Goal: Task Accomplishment & Management: Manage account settings

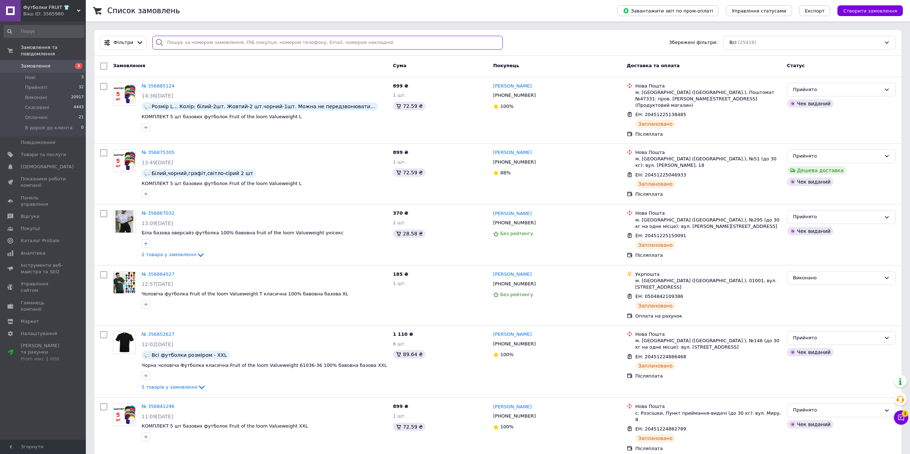
click at [285, 45] on input "search" at bounding box center [327, 43] width 350 height 14
paste input "+380981513813"
type input "+380981513813"
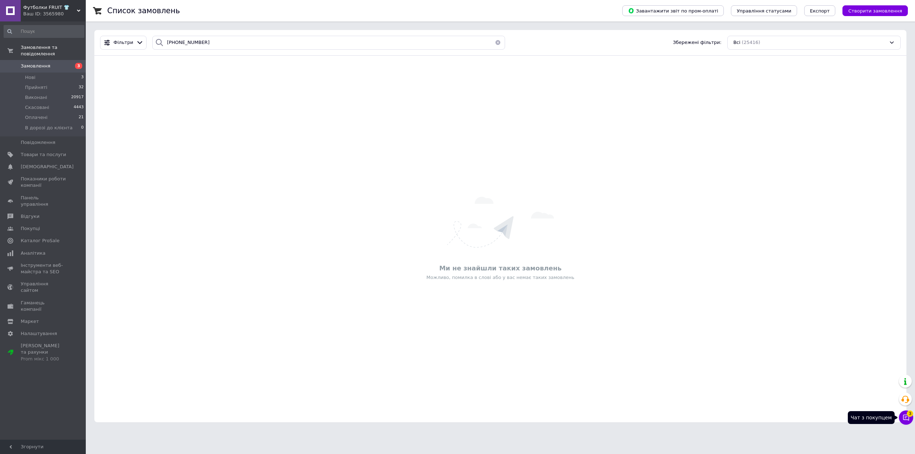
click at [910, 419] on button "Чат з покупцем 3" at bounding box center [906, 418] width 14 height 14
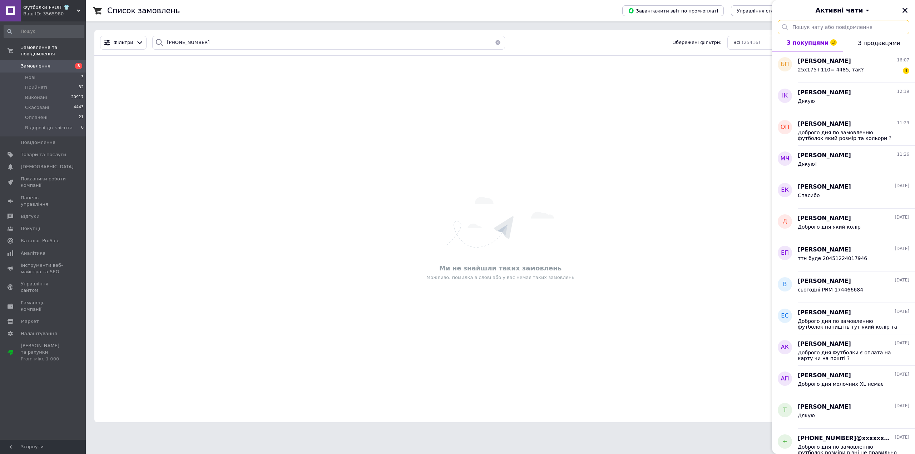
click at [845, 26] on input "text" at bounding box center [844, 27] width 132 height 14
paste input "+380981513813"
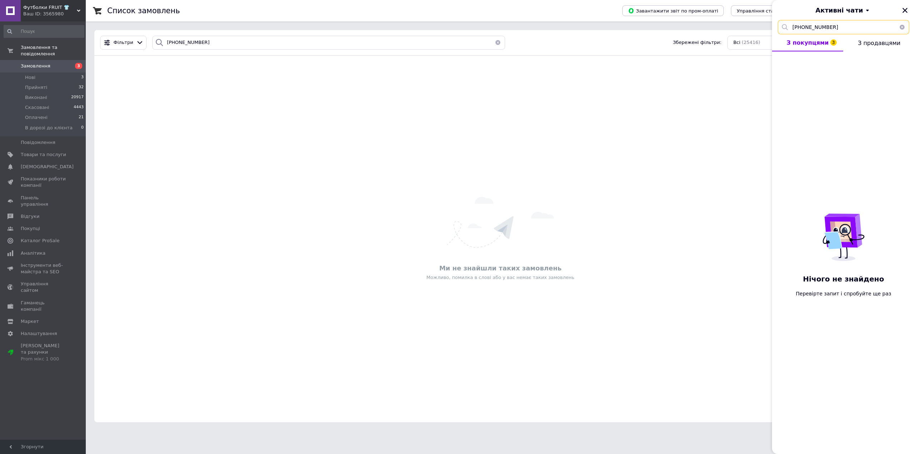
type input "+380981513813"
click at [903, 29] on button "button" at bounding box center [902, 27] width 14 height 14
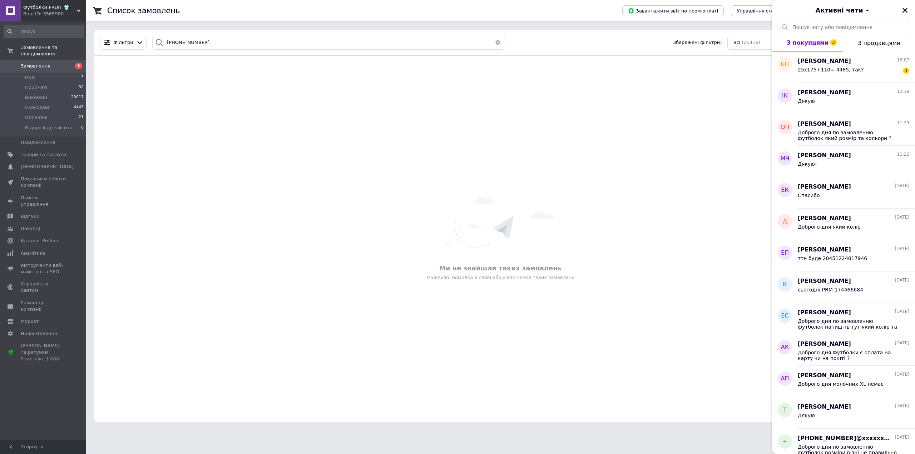
click at [94, 72] on div "Список замовлень Завантажити звіт по пром-оплаті Управління статусами Експорт С…" at bounding box center [500, 215] width 829 height 431
click at [832, 69] on span "25х175+110= 4485, так?" at bounding box center [831, 70] width 66 height 6
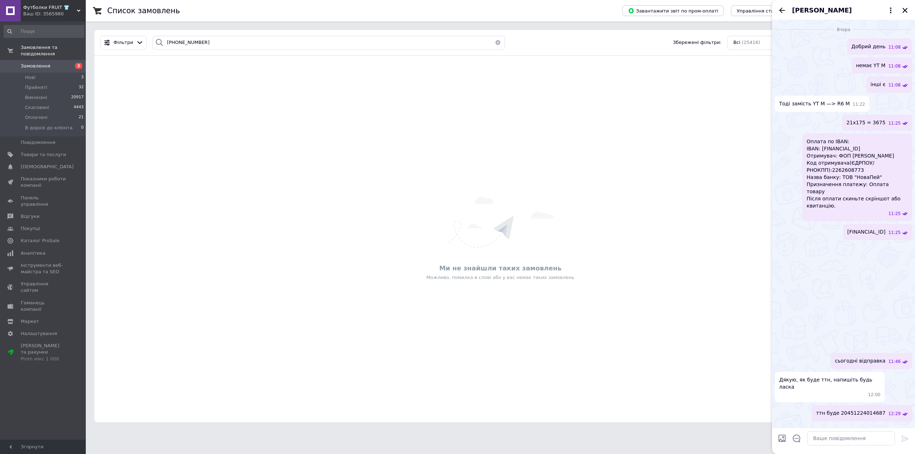
scroll to position [1081, 0]
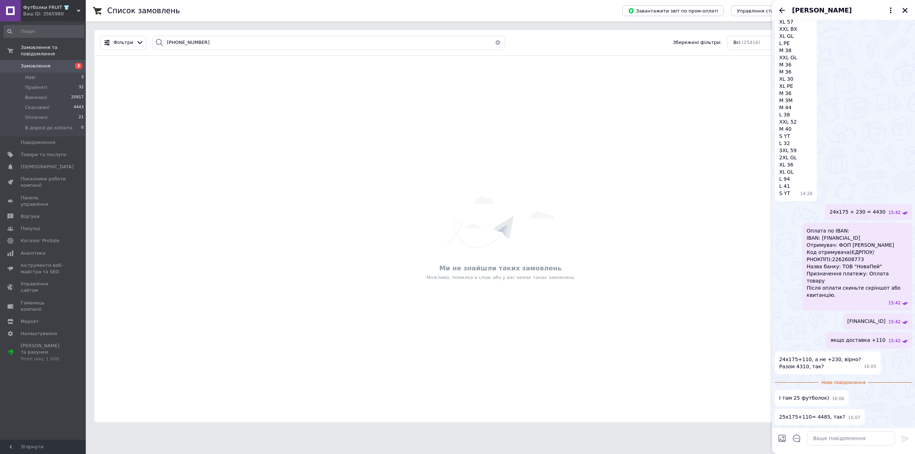
click at [840, 449] on div at bounding box center [843, 441] width 143 height 26
click at [840, 438] on textarea at bounding box center [851, 438] width 88 height 14
type textarea "розмір XXXL 230 грн"
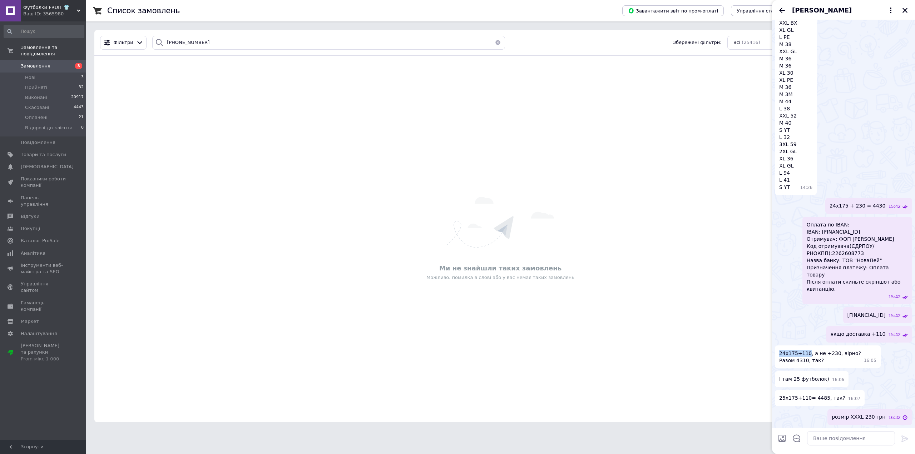
drag, startPoint x: 778, startPoint y: 352, endPoint x: 807, endPoint y: 356, distance: 28.8
click at [807, 356] on div "24х175+110, а не +230, вірно? Разом 4310, так? 16:05" at bounding box center [828, 357] width 106 height 23
copy span "24х175+110"
drag, startPoint x: 835, startPoint y: 441, endPoint x: 840, endPoint y: 440, distance: 5.4
click at [836, 441] on textarea at bounding box center [851, 438] width 88 height 14
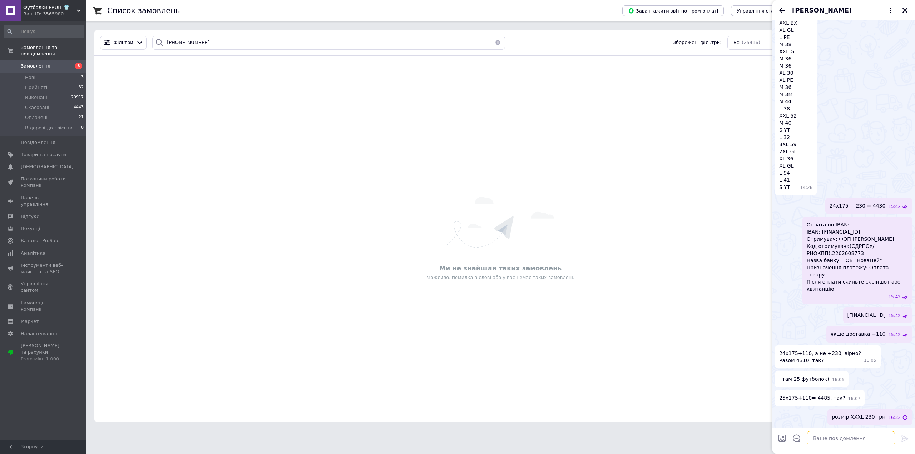
paste textarea "24х175+110"
click at [865, 440] on textarea "24х175+230 + 110 =" at bounding box center [844, 438] width 102 height 14
paste textarea "4540"
type textarea "24х175+230 + 110 = 4540"
click at [905, 440] on icon at bounding box center [904, 439] width 7 height 6
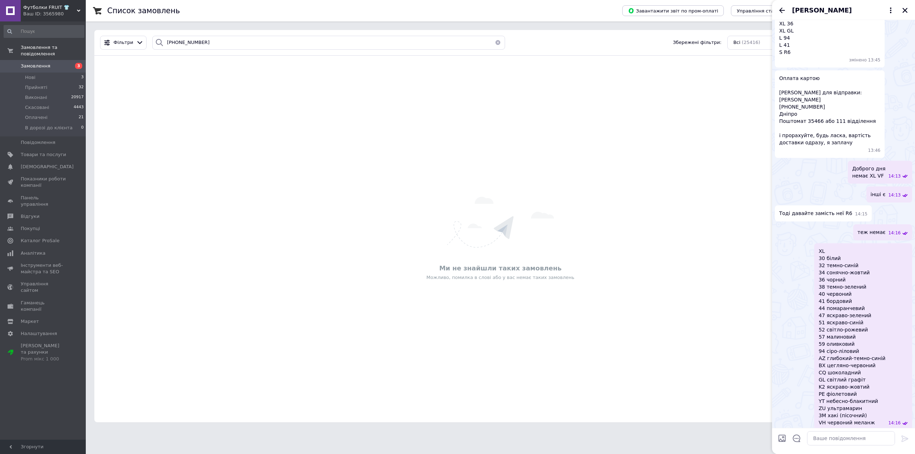
scroll to position [498, 0]
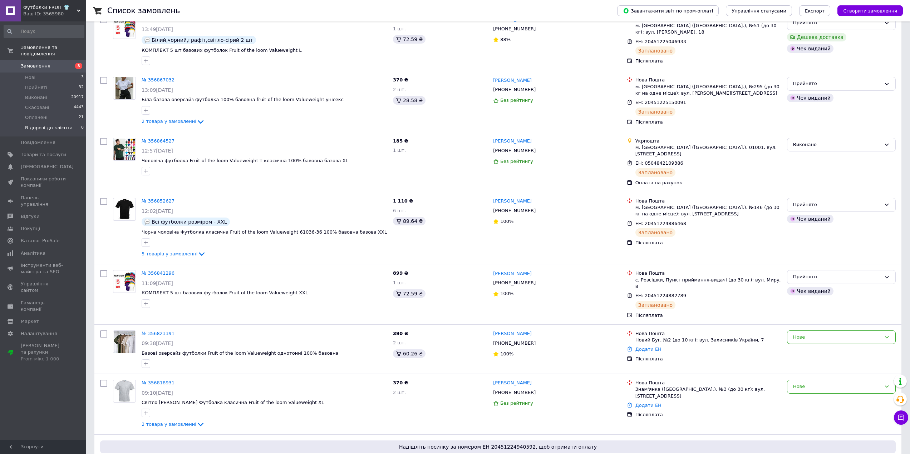
scroll to position [143, 0]
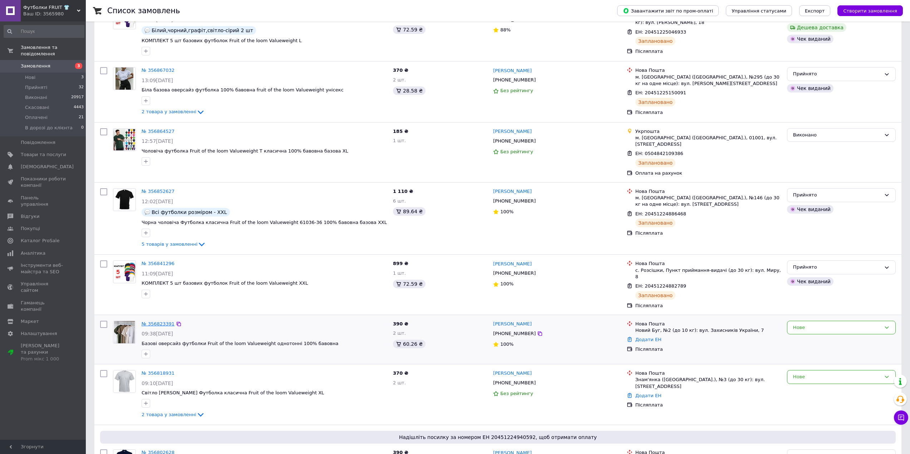
click at [162, 321] on link "№ 356823391" at bounding box center [158, 323] width 33 height 5
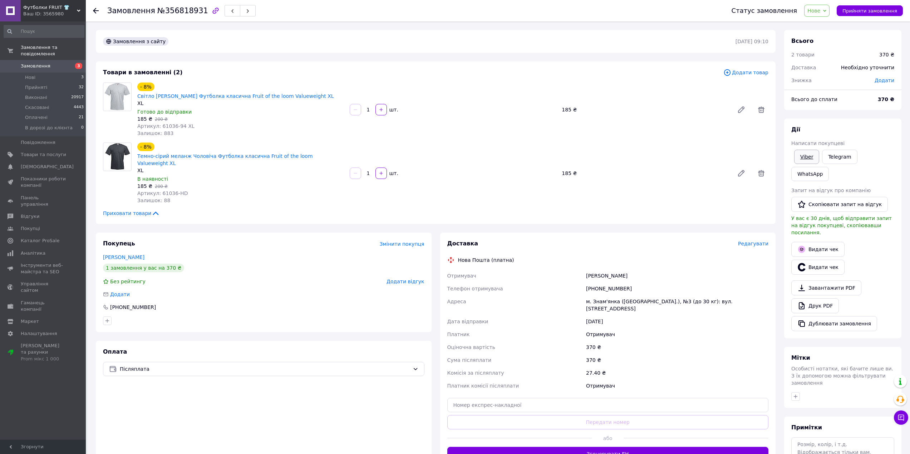
click at [805, 163] on link "Viber" at bounding box center [806, 157] width 25 height 14
click at [119, 54] on div "Замовлення з сайту 12.08.2025 | 09:10 Товари в замовленні (2) Додати товар - 8%…" at bounding box center [436, 275] width 688 height 490
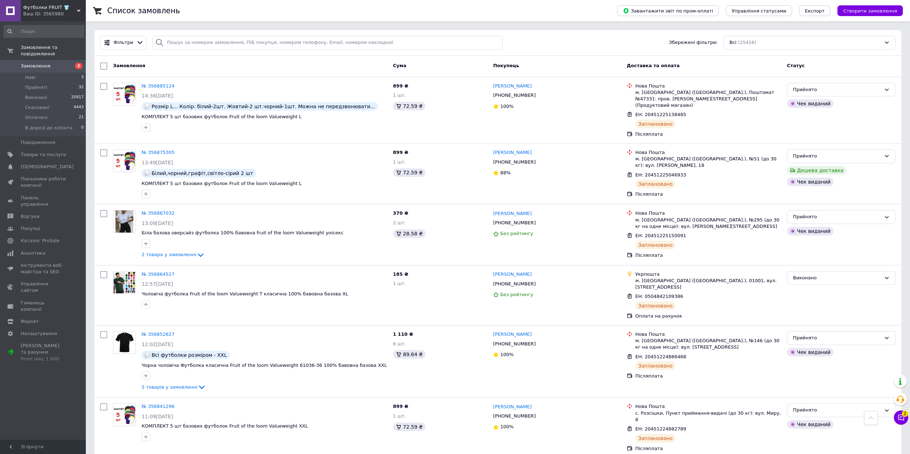
scroll to position [5553, 0]
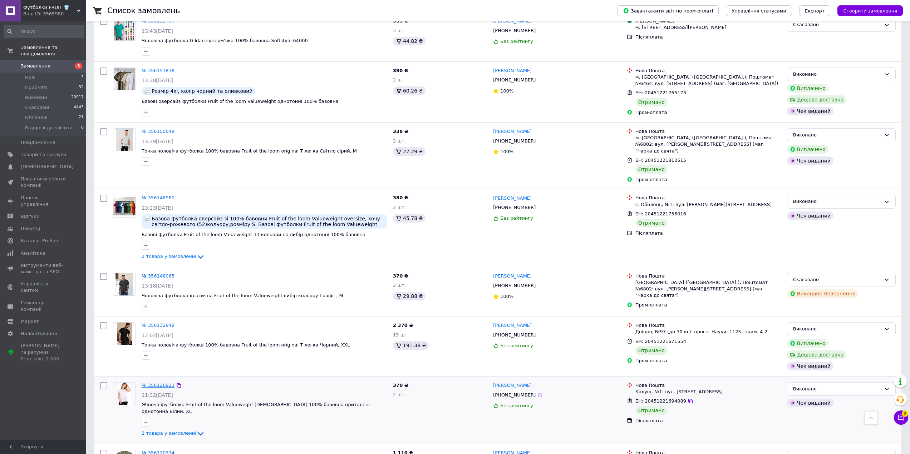
click at [156, 383] on link "№ 356126923" at bounding box center [158, 385] width 33 height 5
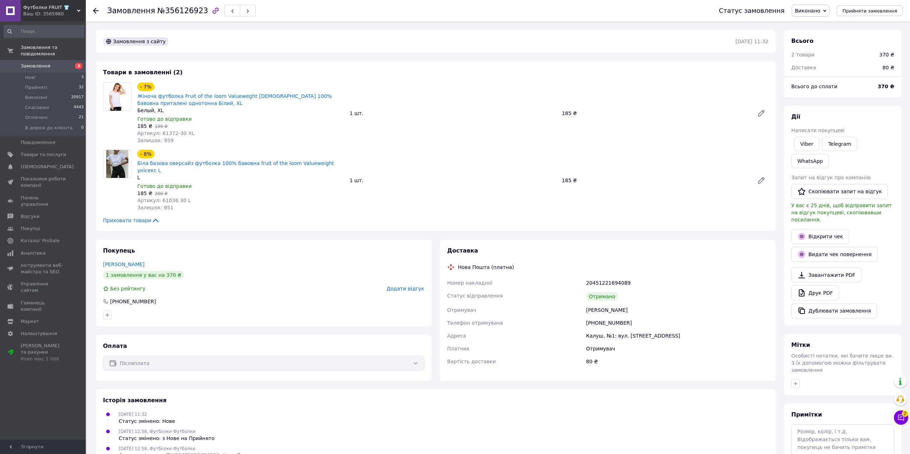
click at [600, 277] on div "20451221694089" at bounding box center [676, 283] width 185 height 13
copy div "20451221694089"
click at [603, 305] on div "[PERSON_NAME]" at bounding box center [676, 310] width 185 height 13
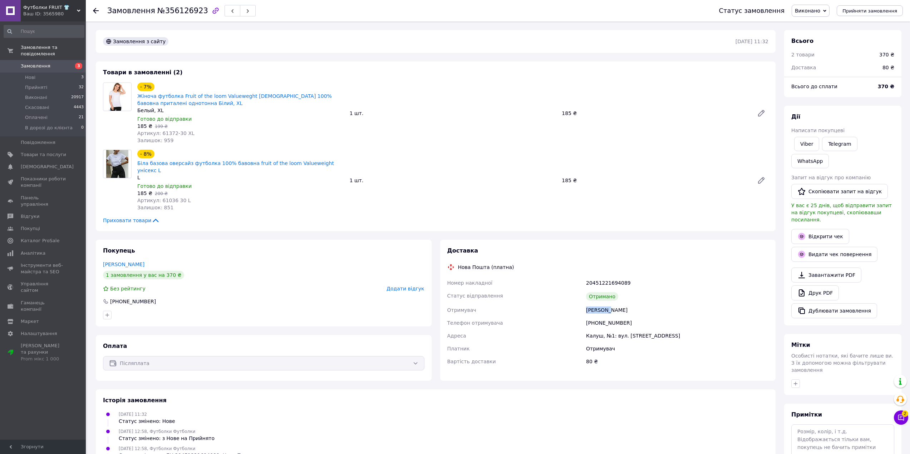
click at [603, 305] on div "[PERSON_NAME]" at bounding box center [676, 310] width 185 height 13
copy div "[PERSON_NAME]"
click at [600, 330] on div "Калуш, №1: вул. [STREET_ADDRESS]" at bounding box center [676, 336] width 185 height 13
click at [590, 330] on div "Калуш, №1: вул. [STREET_ADDRESS]" at bounding box center [676, 336] width 185 height 13
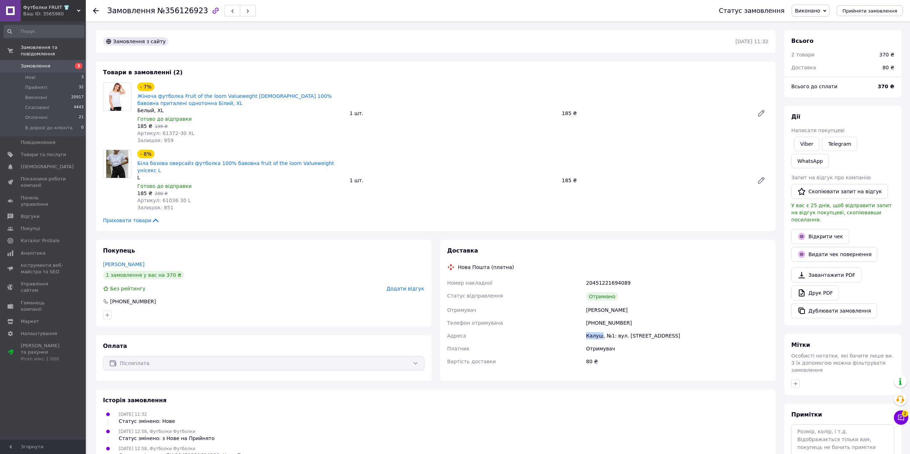
click at [590, 330] on div "Калуш, №1: вул. [STREET_ADDRESS]" at bounding box center [676, 336] width 185 height 13
copy div "Калуш"
click at [604, 304] on div "[PERSON_NAME]" at bounding box center [676, 310] width 185 height 13
click at [611, 317] on div "[PHONE_NUMBER]" at bounding box center [676, 323] width 185 height 13
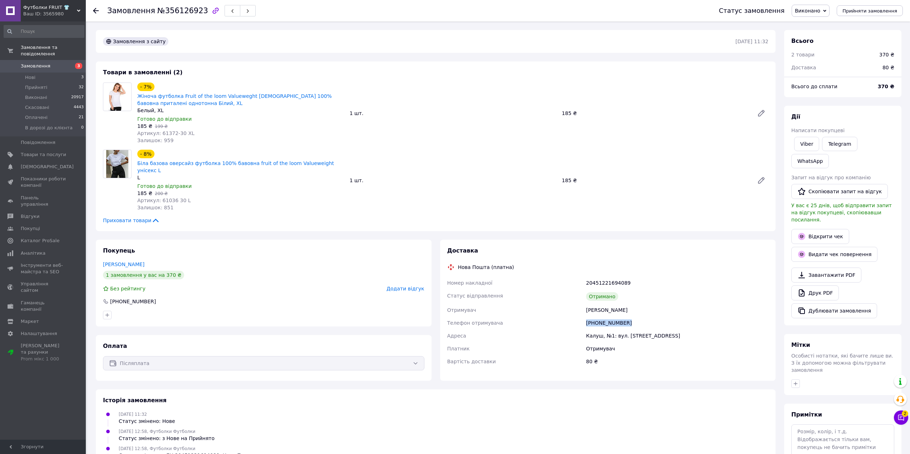
click at [611, 317] on div "[PHONE_NUMBER]" at bounding box center [676, 323] width 185 height 13
copy div "[PHONE_NUMBER]"
click at [96, 197] on div "Товари в замовленні (2) - 7% Жіноча футболка Fruit of the loom Valueweght [DEMO…" at bounding box center [436, 146] width 680 height 170
click at [48, 60] on link "Замовлення 3" at bounding box center [44, 66] width 88 height 12
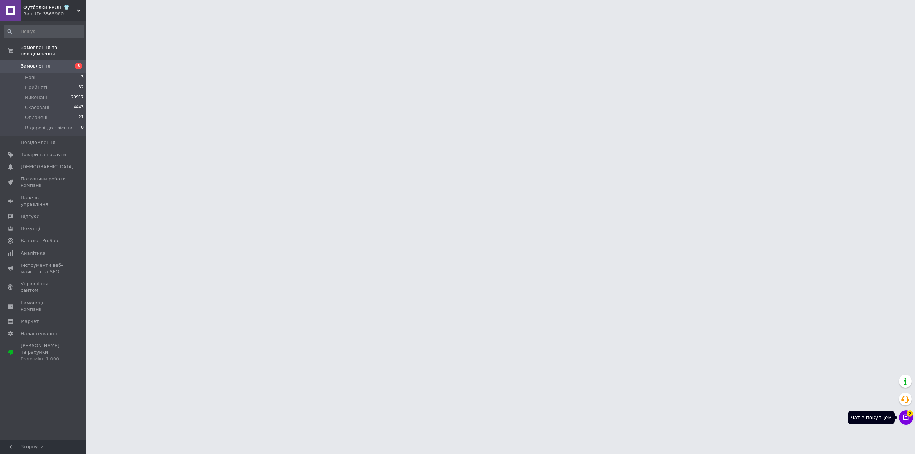
click at [908, 416] on button "Чат з покупцем 2" at bounding box center [906, 418] width 14 height 14
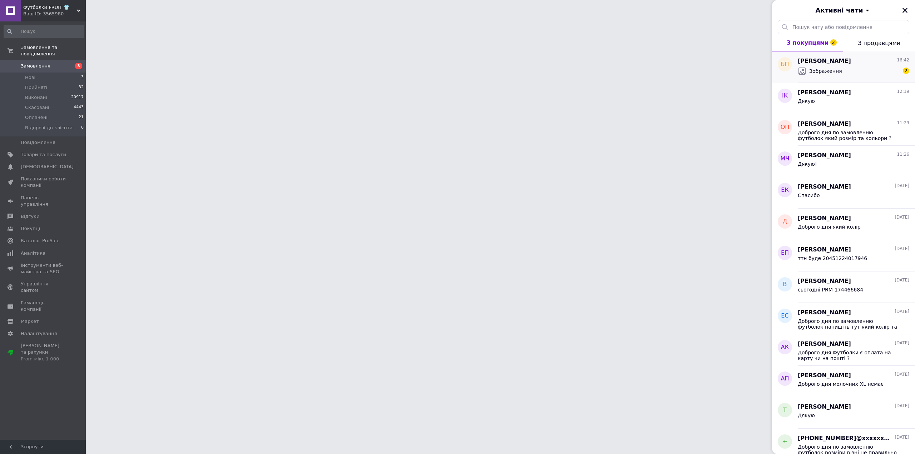
click at [821, 69] on span "Зображення" at bounding box center [825, 71] width 33 height 7
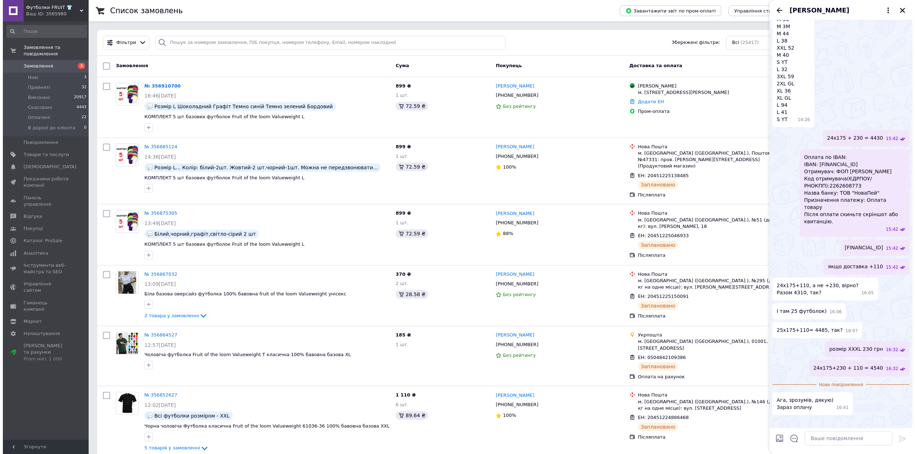
scroll to position [1165, 0]
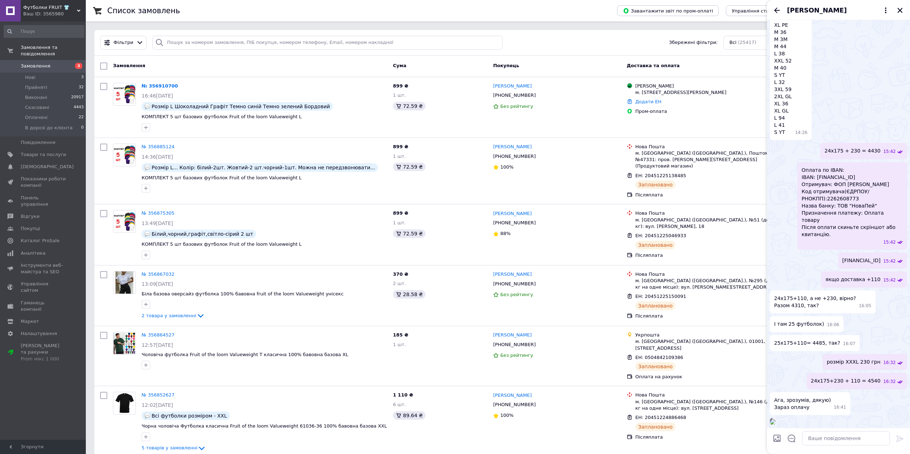
click at [51, 63] on span "Замовлення" at bounding box center [43, 66] width 45 height 6
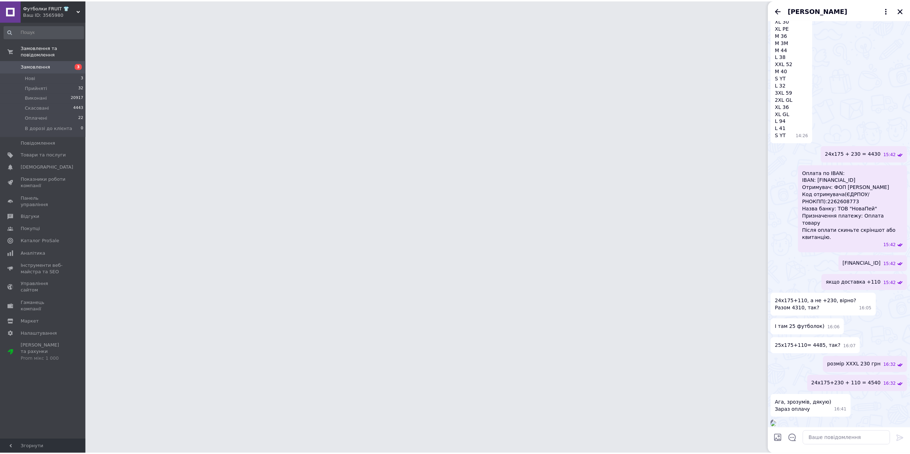
scroll to position [844, 0]
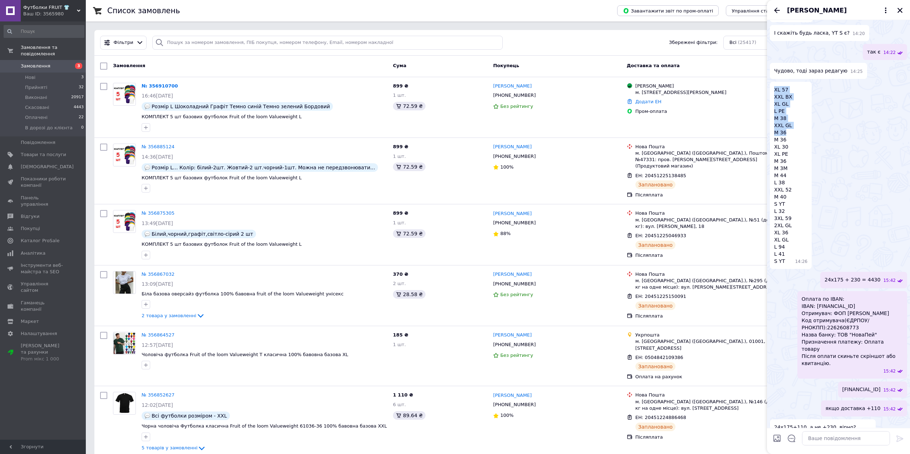
drag, startPoint x: 785, startPoint y: 225, endPoint x: 774, endPoint y: 222, distance: 11.9
click at [794, 244] on div "XL 57 XXL BX XL GL L PE M 38 XXL GL M 36 M 36 XL 30 XL PE M 36 M 3M M 44 L 38 X…" at bounding box center [791, 175] width 42 height 187
drag, startPoint x: 791, startPoint y: 241, endPoint x: 773, endPoint y: 241, distance: 17.9
click at [773, 241] on div "XL 57 XXL BX XL GL L PE M 38 XXL GL M 36 M 36 XL 30 XL PE M 36 M 3M M 44 L 38 X…" at bounding box center [791, 175] width 42 height 187
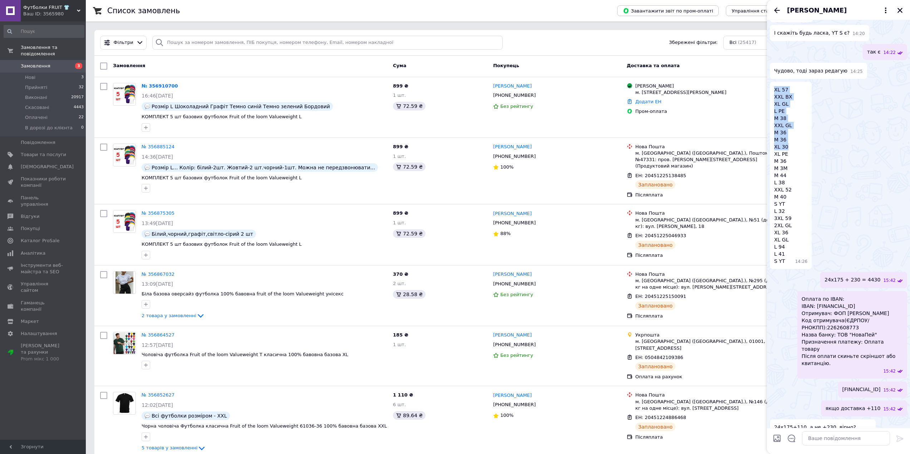
click at [778, 241] on span "XL 57 XXL BX XL GL L PE M 38 XXL GL M 36 M 36 XL 30 XL PE M 36 M 3M M 44 L 38 X…" at bounding box center [783, 175] width 18 height 179
drag, startPoint x: 791, startPoint y: 241, endPoint x: 773, endPoint y: 240, distance: 17.9
click at [773, 240] on div "XL 57 XXL BX XL GL L PE M 38 XXL GL M 36 M 36 XL 30 XL PE M 36 M 3M M 44 L 38 X…" at bounding box center [791, 175] width 42 height 187
drag, startPoint x: 786, startPoint y: 245, endPoint x: 774, endPoint y: 248, distance: 11.8
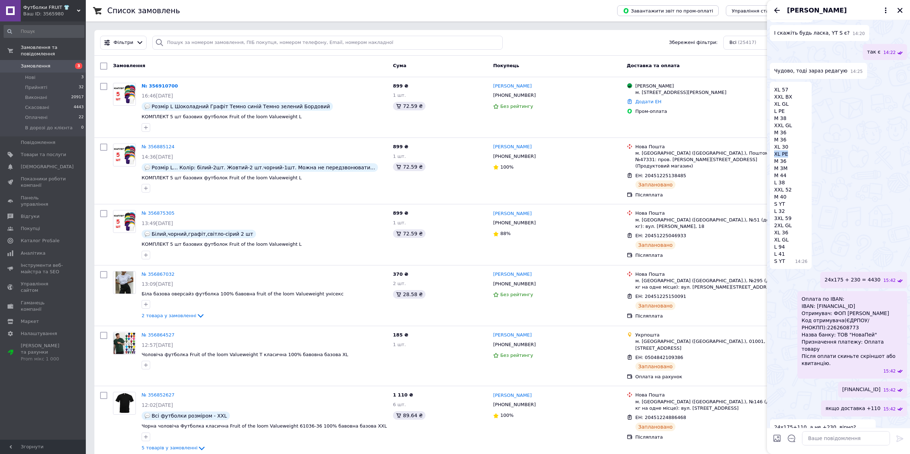
click at [774, 248] on span "XL 57 XXL BX XL GL L PE M 38 XXL GL M 36 M 36 XL 30 XL PE M 36 M 3M M 44 L 38 X…" at bounding box center [783, 175] width 18 height 179
drag, startPoint x: 788, startPoint y: 261, endPoint x: 774, endPoint y: 264, distance: 14.2
click at [774, 264] on div "XL 57 XXL BX XL GL L PE M 38 XXL GL M 36 M 36 XL 30 XL PE M 36 M 3M M 44 L 38 X…" at bounding box center [791, 175] width 42 height 187
drag, startPoint x: 785, startPoint y: 271, endPoint x: 774, endPoint y: 269, distance: 12.0
click at [774, 269] on div "XL 57 XXL BX XL GL L PE M 38 XXL GL M 36 M 36 XL 30 XL PE M 36 M 3M M 44 L 38 X…" at bounding box center [791, 175] width 42 height 187
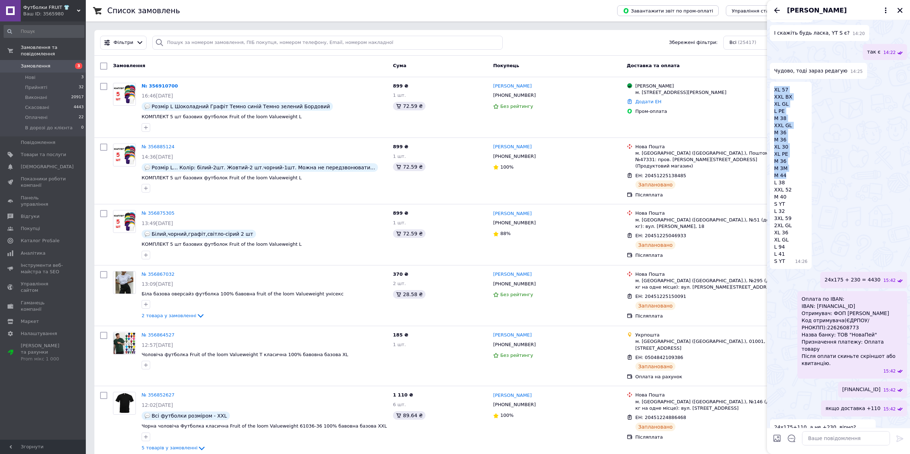
click at [789, 265] on span "XL 57 XXL BX XL GL L PE M 38 XXL GL M 36 M 36 XL 30 XL PE M 36 M 3M M 44 L 38 X…" at bounding box center [783, 175] width 18 height 179
drag, startPoint x: 783, startPoint y: 279, endPoint x: 774, endPoint y: 279, distance: 9.7
click at [774, 269] on div "XL 57 XXL BX XL GL L PE M 38 XXL GL M 36 M 36 XL 30 XL PE M 36 M 3M M 44 L 38 X…" at bounding box center [791, 175] width 42 height 187
drag, startPoint x: 782, startPoint y: 292, endPoint x: 773, endPoint y: 292, distance: 8.9
click at [773, 269] on div "XL 57 XXL BX XL GL L PE M 38 XXL GL M 36 M 36 XL 30 XL PE M 36 M 3M M 44 L 38 X…" at bounding box center [791, 175] width 42 height 187
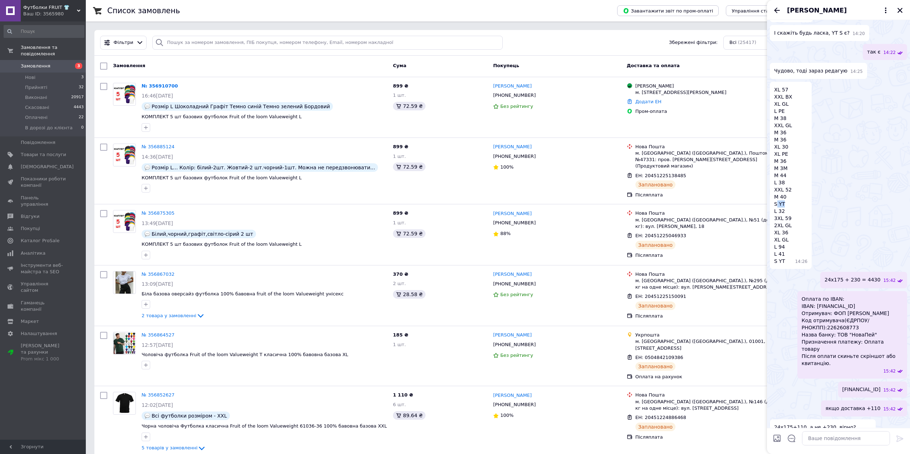
click at [776, 265] on span "XL 57 XXL BX XL GL L PE M 38 XXL GL M 36 M 36 XL 30 XL PE M 36 M 3M M 44 L 38 X…" at bounding box center [783, 175] width 18 height 179
drag, startPoint x: 789, startPoint y: 311, endPoint x: 777, endPoint y: 313, distance: 12.3
click at [777, 269] on div "XL 57 XXL BX XL GL L PE M 38 XXL GL M 36 M 36 XL 30 XL PE M 36 M 3M M 44 L 38 X…" at bounding box center [791, 175] width 42 height 187
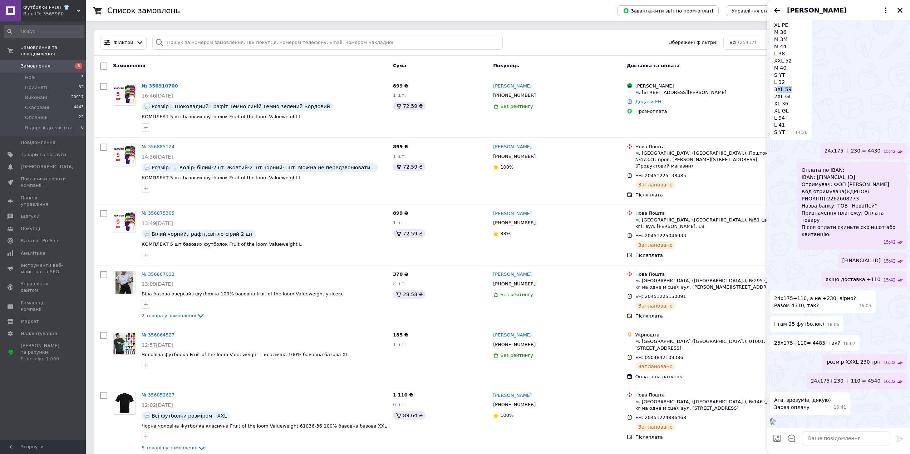
scroll to position [1165, 0]
click at [873, 316] on div "І там 25 футболок) 16:06" at bounding box center [838, 324] width 137 height 16
click at [859, 443] on textarea at bounding box center [846, 438] width 88 height 14
type textarea "напишіть дані доставки"
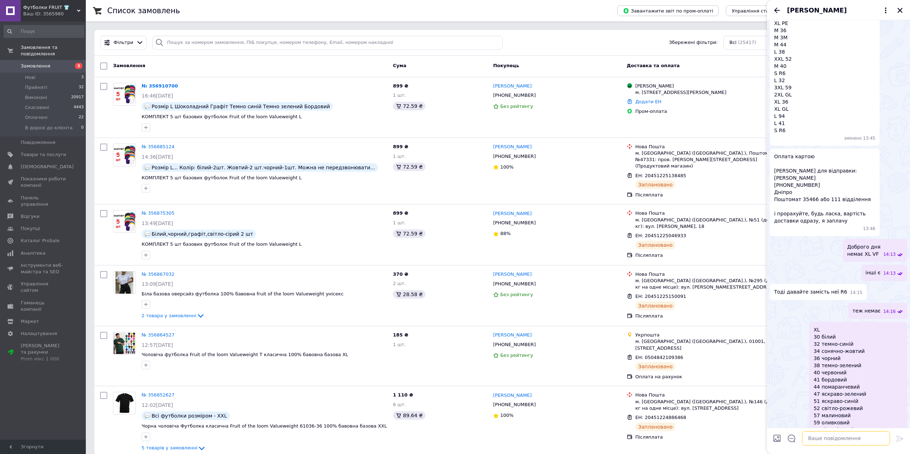
scroll to position [362, 0]
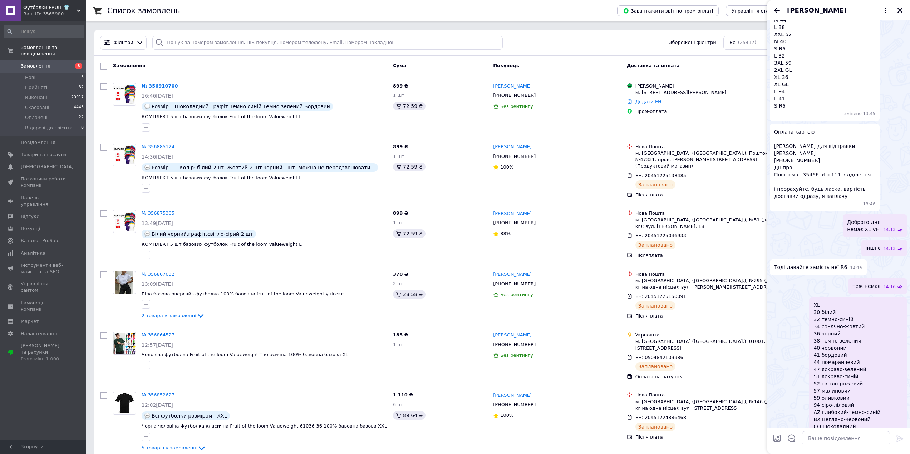
click at [803, 200] on span "Оплата картою Данні для відправки: [PERSON_NAME] [PHONE_NUMBER] Дніпро Поштомат…" at bounding box center [824, 163] width 101 height 71
click at [797, 200] on span "Оплата картою Данні для відправки: [PERSON_NAME] [PHONE_NUMBER] Дніпро Поштомат…" at bounding box center [824, 163] width 101 height 71
copy span "[PHONE_NUMBER]"
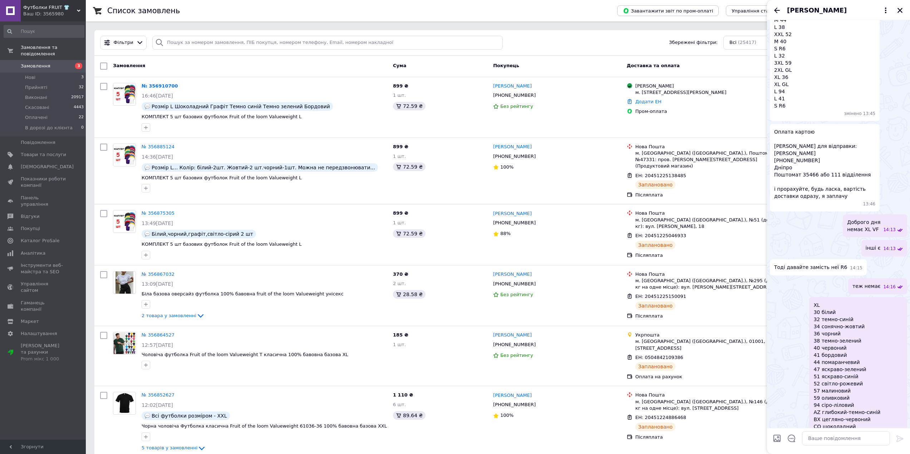
click at [774, 200] on span "Оплата картою Данні для відправки: [PERSON_NAME] [PHONE_NUMBER] Дніпро Поштомат…" at bounding box center [824, 163] width 101 height 71
copy span "[PERSON_NAME]"
click at [780, 200] on span "Оплата картою Данні для відправки: [PERSON_NAME] [PHONE_NUMBER] Дніпро Поштомат…" at bounding box center [824, 163] width 101 height 71
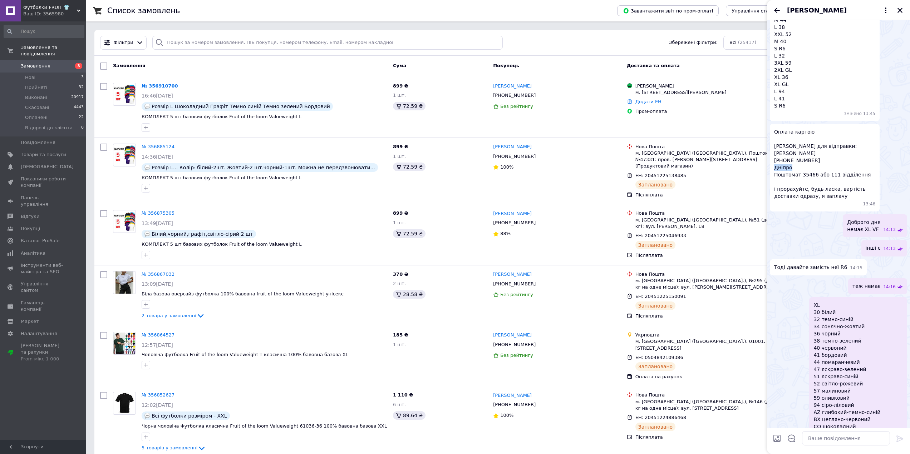
click at [780, 200] on span "Оплата картою Данні для відправки: [PERSON_NAME] [PHONE_NUMBER] Дніпро Поштомат…" at bounding box center [824, 163] width 101 height 71
copy span "Дніпро"
click at [809, 200] on span "Оплата картою Данні для відправки: [PERSON_NAME] [PHONE_NUMBER] Дніпро Поштомат…" at bounding box center [824, 163] width 101 height 71
copy span "35466"
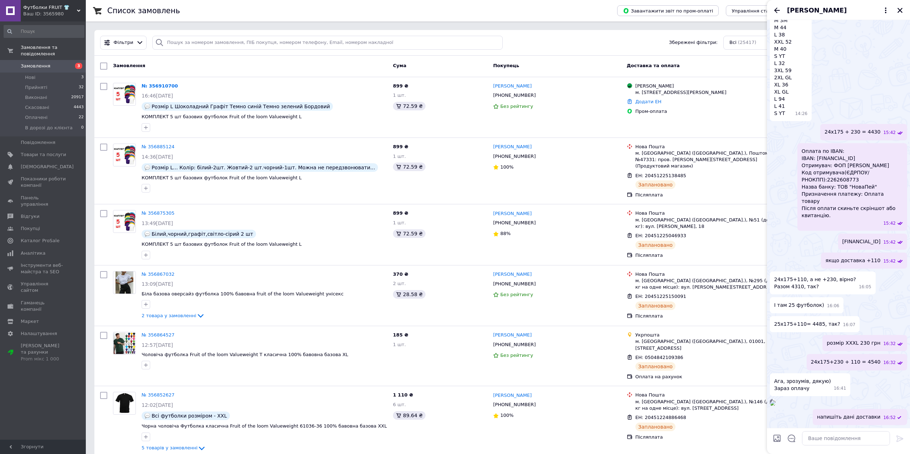
scroll to position [1184, 0]
click at [778, 10] on icon "Назад" at bounding box center [777, 10] width 6 height 5
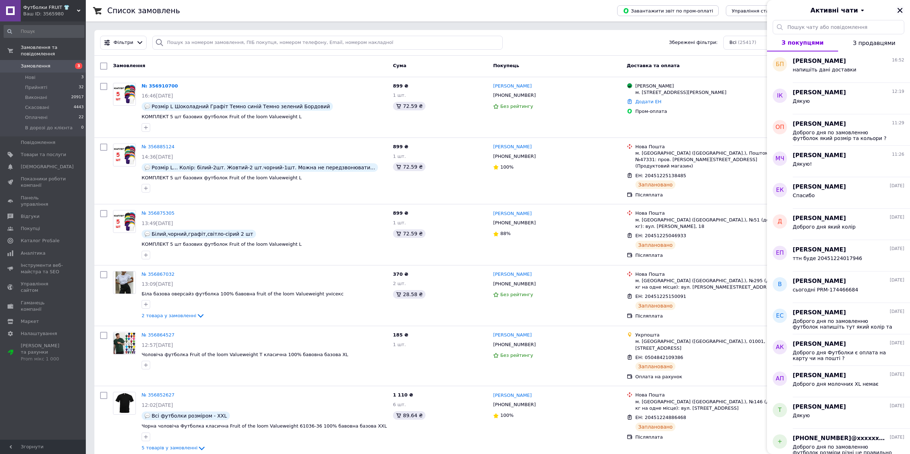
click at [900, 7] on icon "Закрити" at bounding box center [899, 10] width 6 height 6
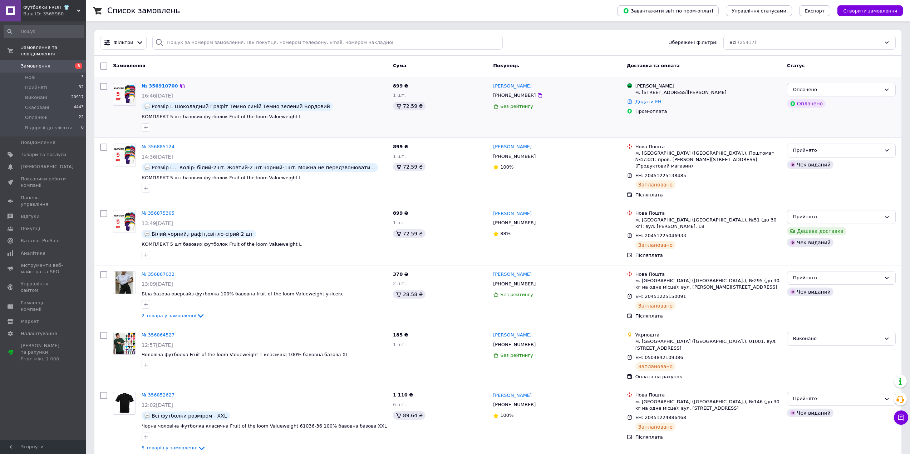
drag, startPoint x: 149, startPoint y: 92, endPoint x: 150, endPoint y: 88, distance: 4.4
click at [150, 90] on div "№ 356910700 16:46[DATE] Розмір L Шоколадний Графіт Темно синій Темно зелений Бо…" at bounding box center [264, 107] width 251 height 55
click at [150, 88] on link "№ 356910700" at bounding box center [160, 85] width 36 height 5
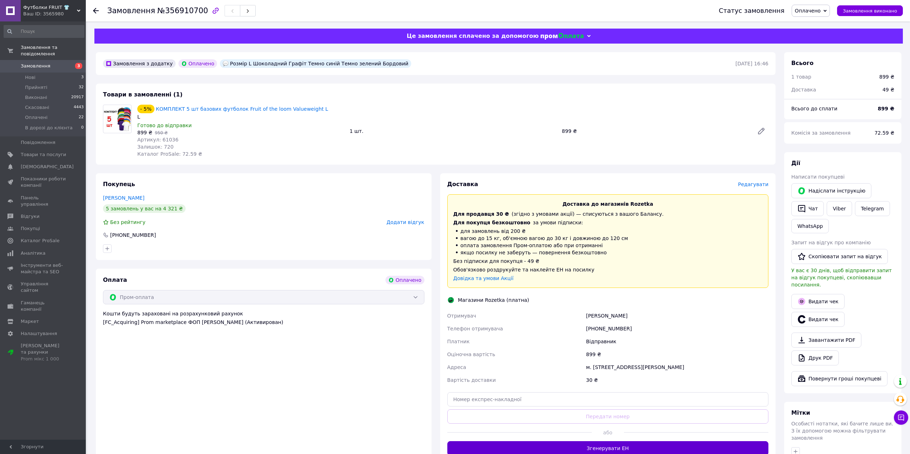
click at [607, 446] on button "Згенерувати ЕН" at bounding box center [607, 448] width 321 height 14
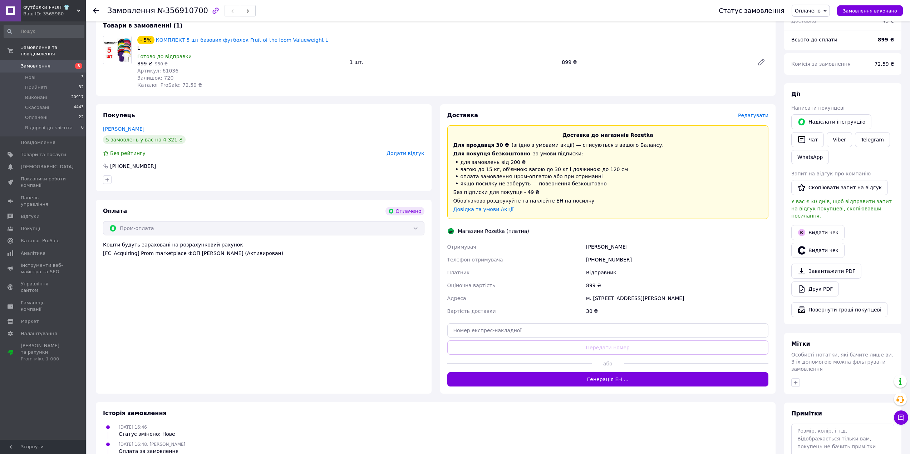
scroll to position [71, 0]
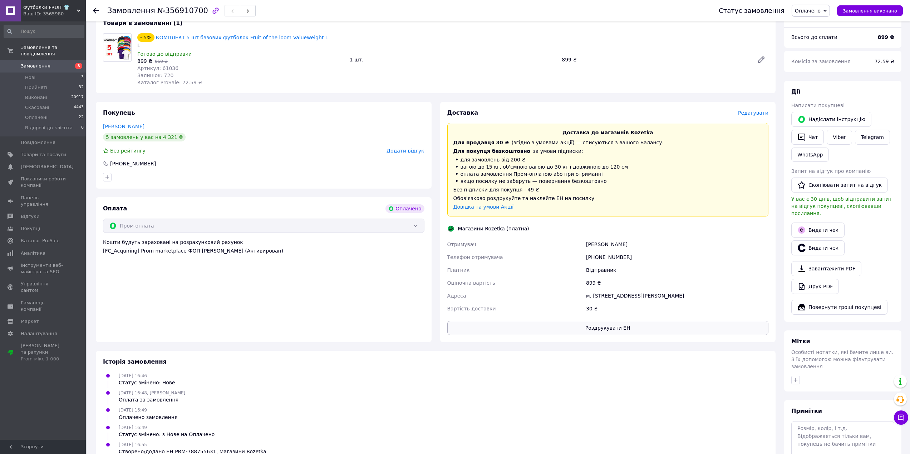
click at [617, 333] on button "Роздрукувати ЕН" at bounding box center [607, 328] width 321 height 14
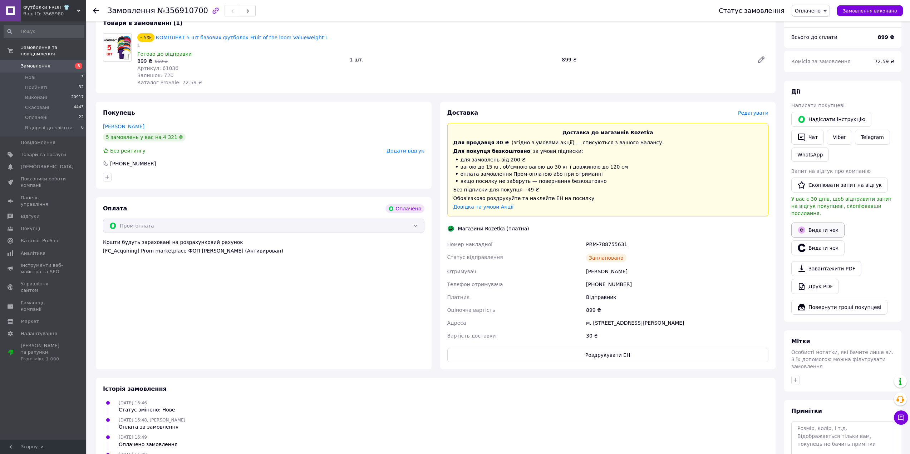
click at [810, 225] on button "Видати чек" at bounding box center [817, 230] width 53 height 15
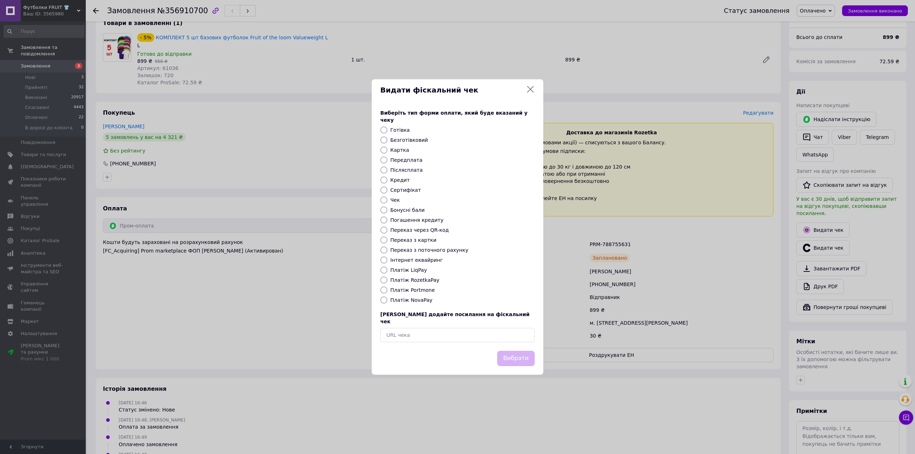
click at [413, 283] on label "Платіж RozetkaPay" at bounding box center [414, 280] width 49 height 6
click at [387, 283] on input "Платіж RozetkaPay" at bounding box center [383, 280] width 7 height 7
radio input "true"
click at [510, 351] on button "Вибрати" at bounding box center [516, 358] width 38 height 15
